Goal: Task Accomplishment & Management: Manage account settings

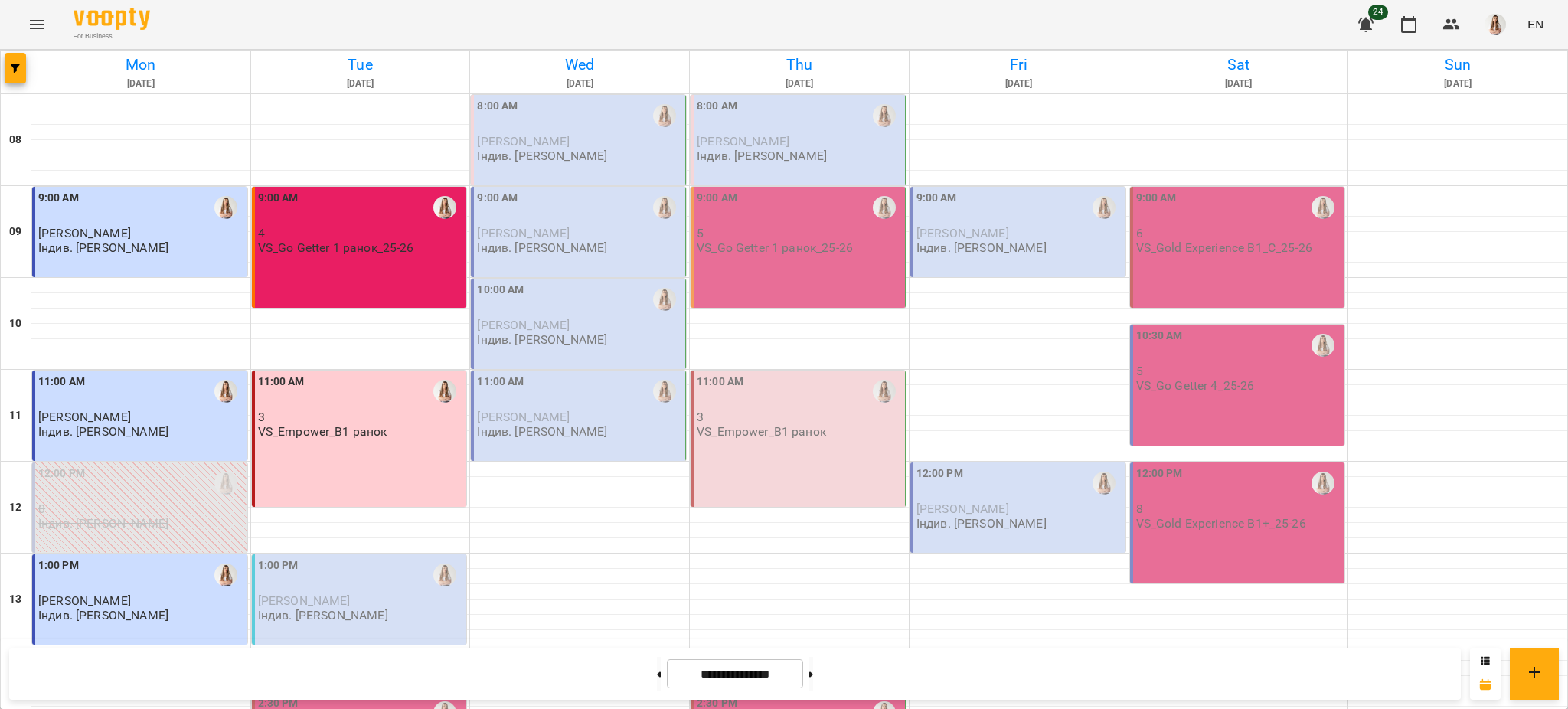
scroll to position [306, 0]
click at [387, 557] on div "1:00 PM" at bounding box center [361, 575] width 205 height 35
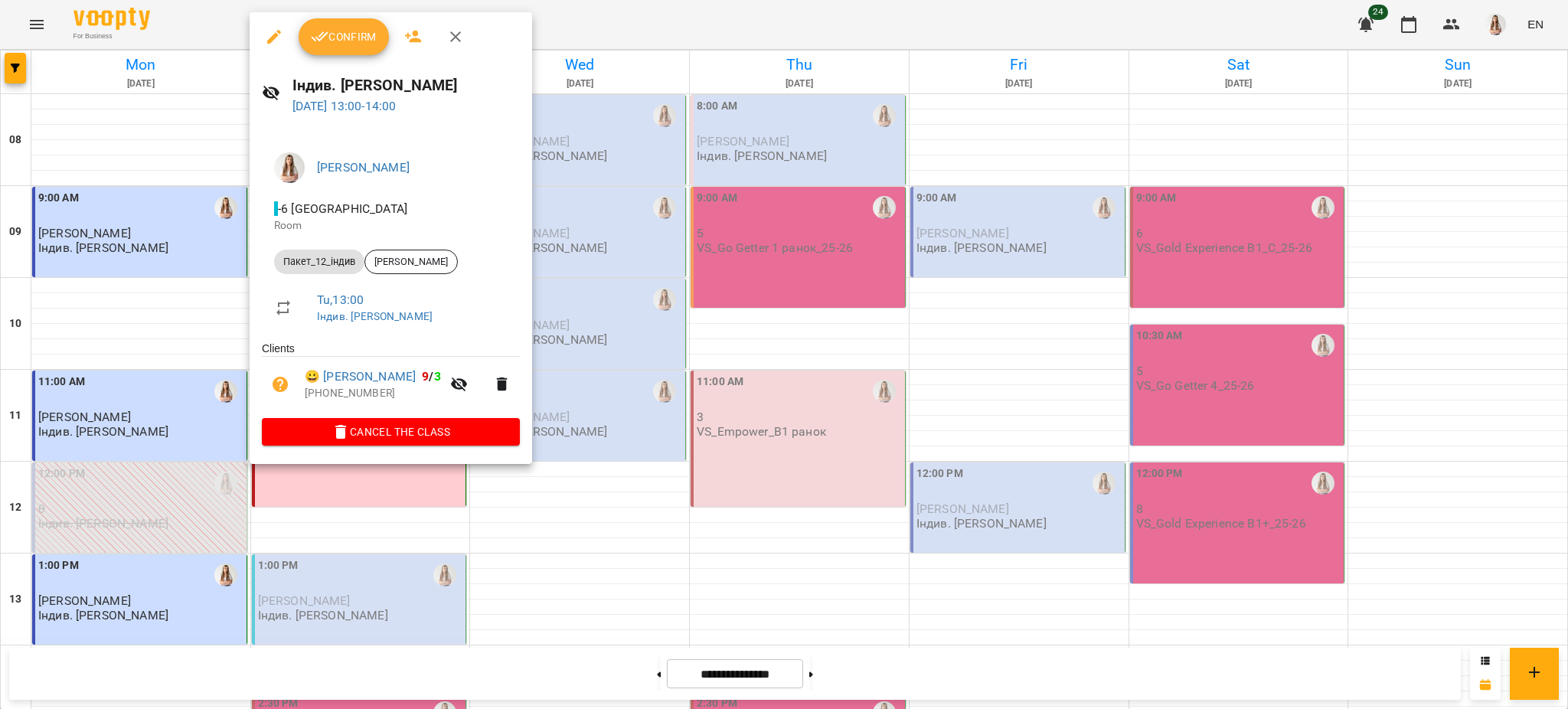
click at [348, 47] on button "Confirm" at bounding box center [343, 36] width 90 height 37
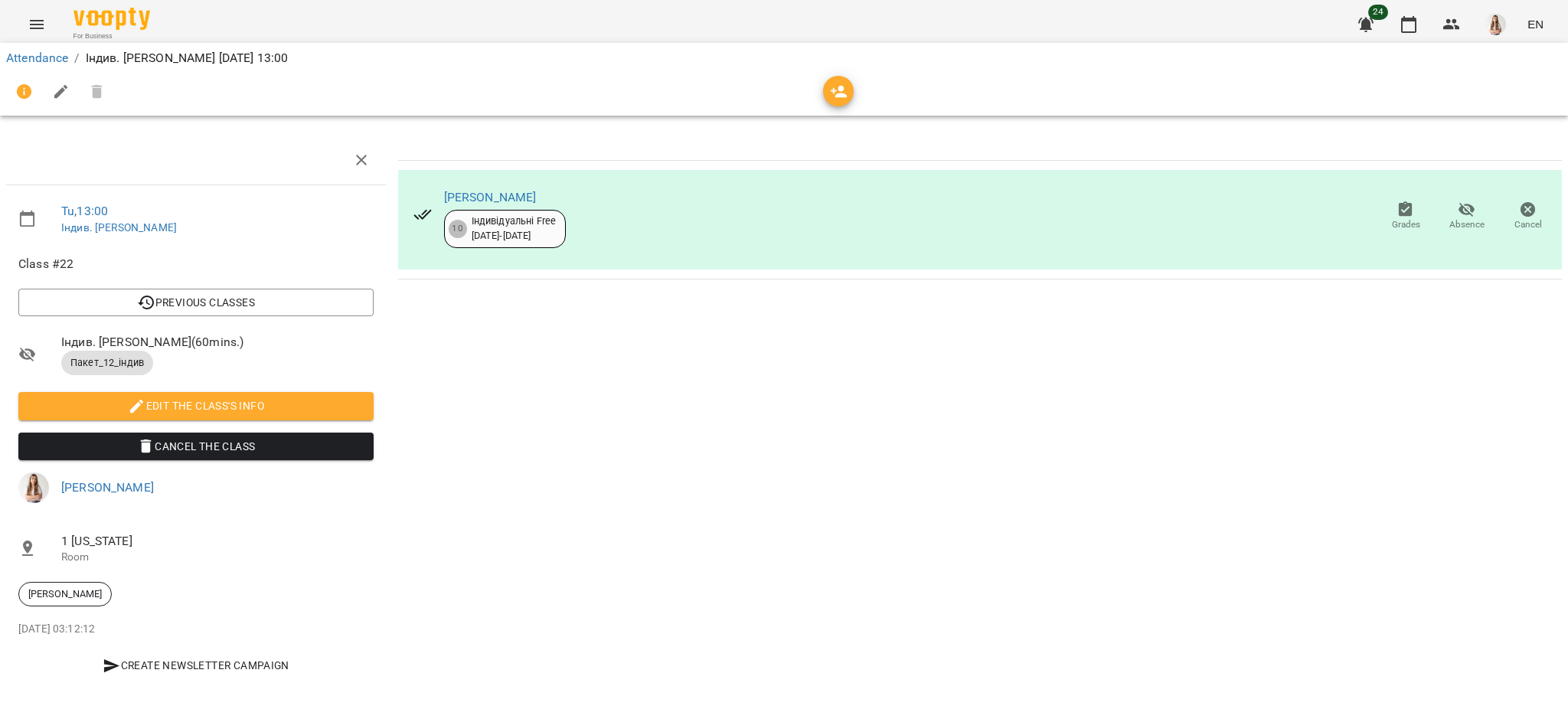
click at [60, 97] on icon "button" at bounding box center [60, 91] width 18 height 18
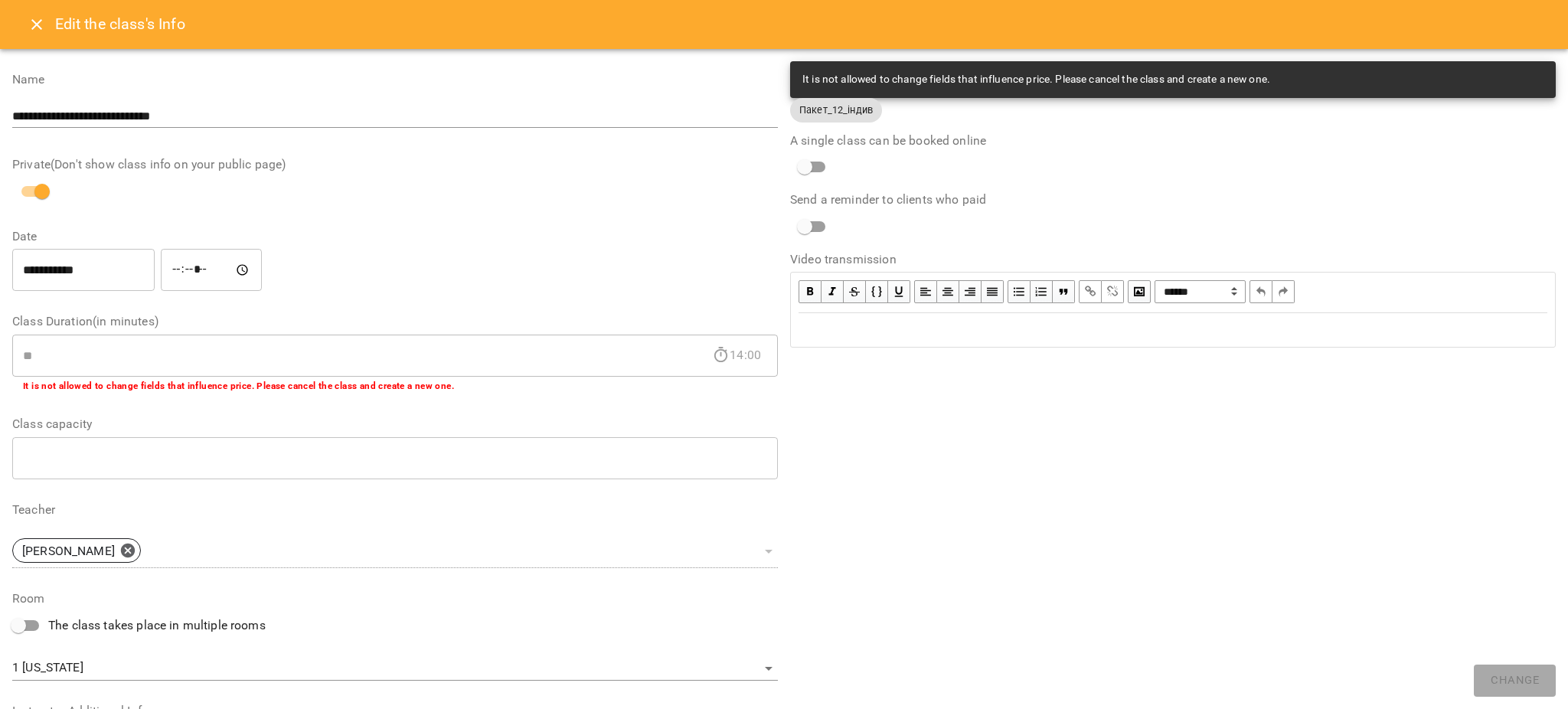
click at [914, 327] on div "Edit text" at bounding box center [1173, 329] width 749 height 18
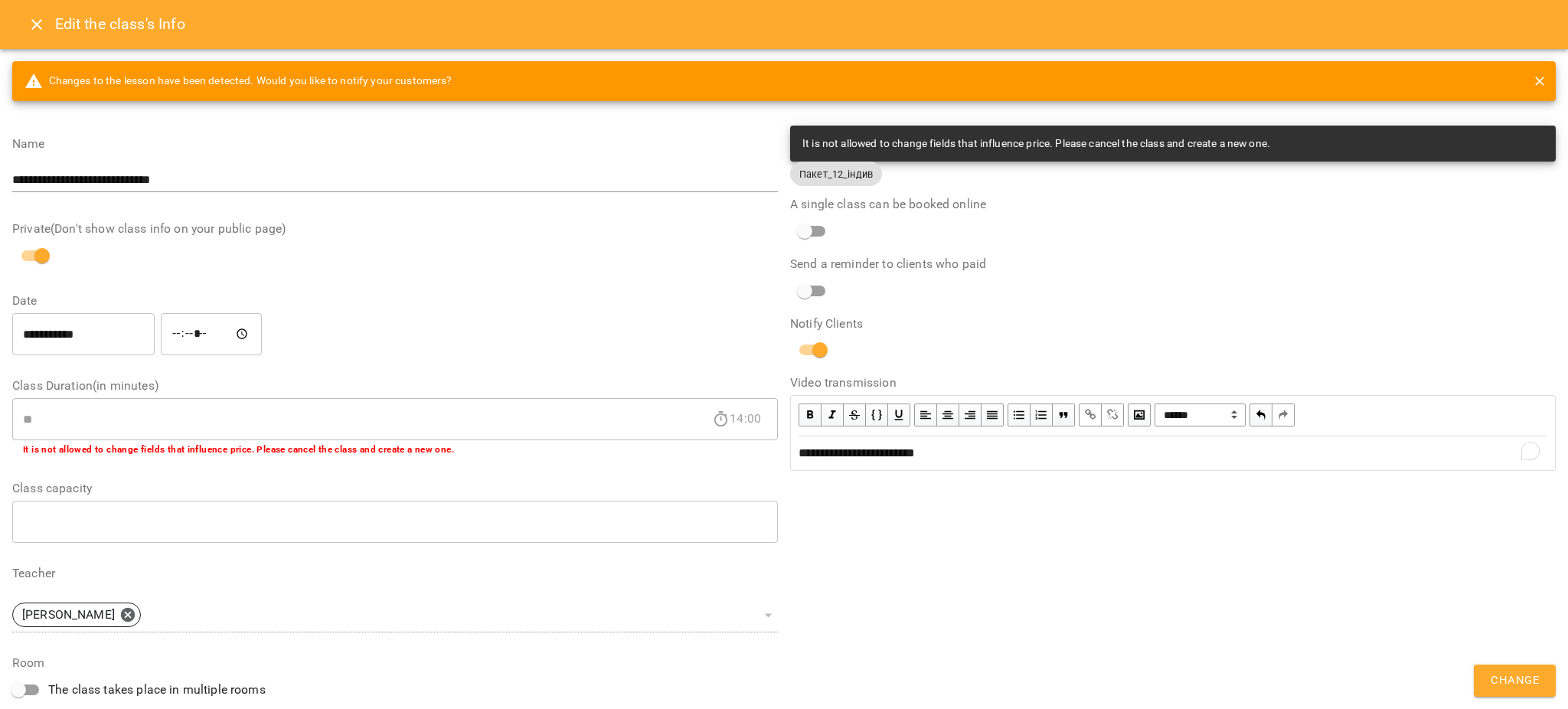
click at [1535, 669] on button "Change" at bounding box center [1515, 680] width 82 height 32
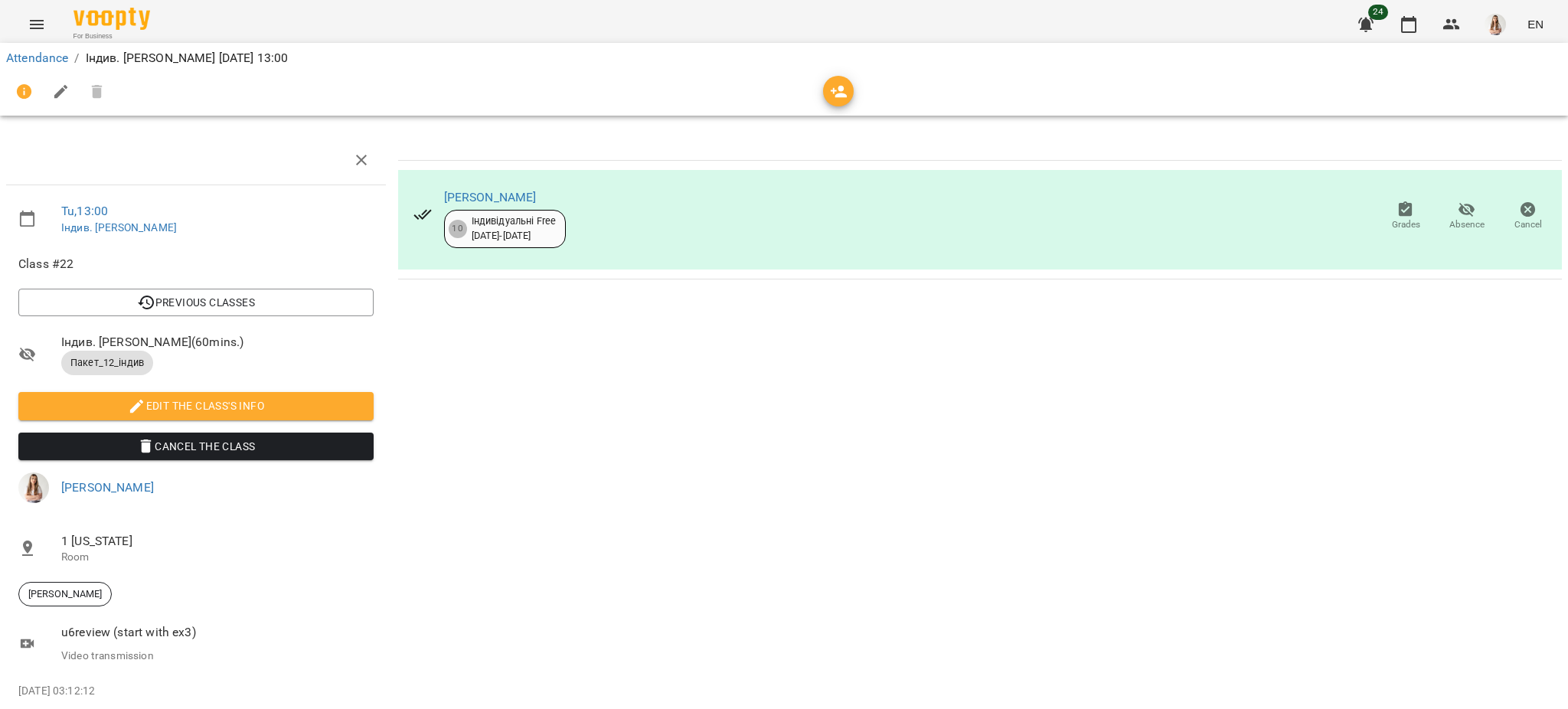
click at [42, 22] on icon "Menu" at bounding box center [36, 24] width 18 height 18
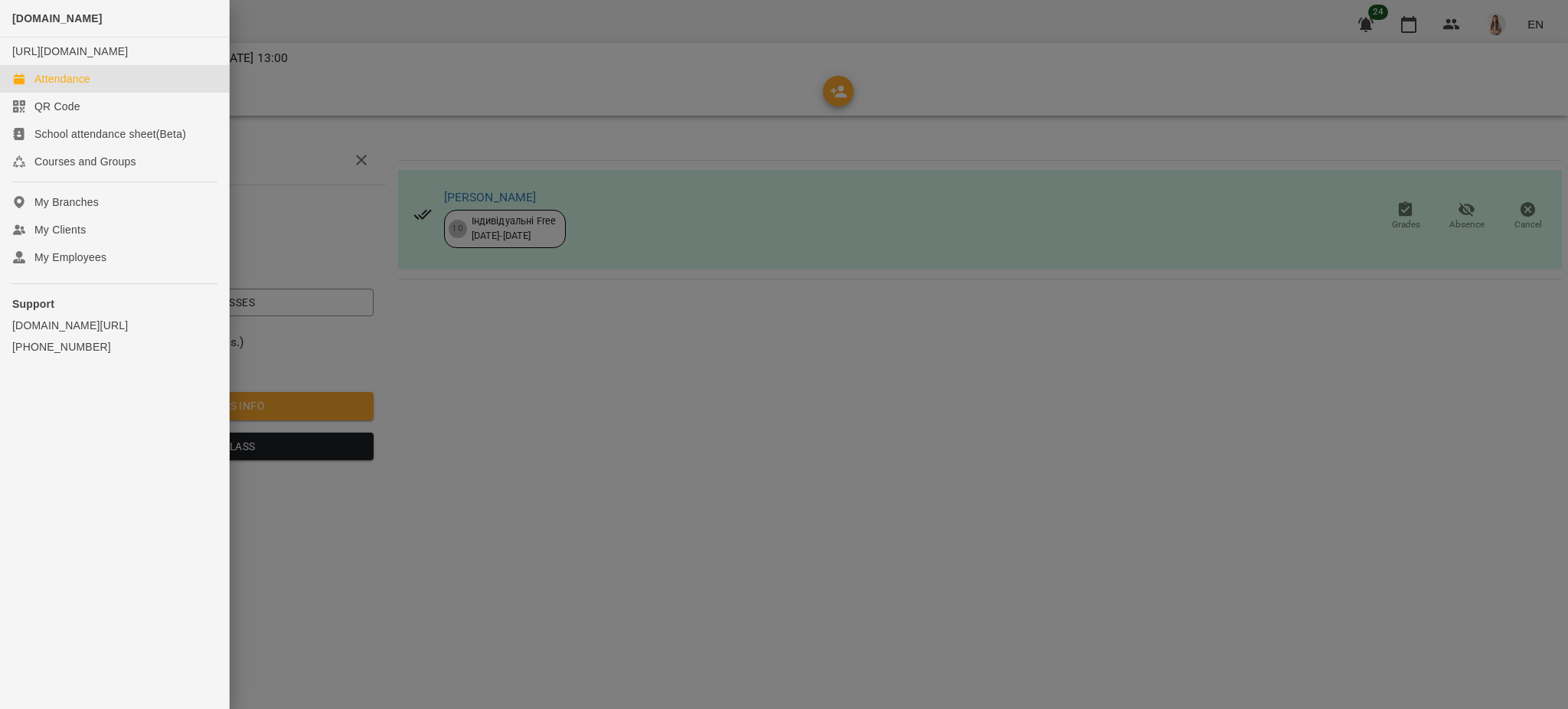
click at [56, 86] on div "Attendance" at bounding box center [62, 79] width 56 height 15
